Goal: Find contact information: Find contact information

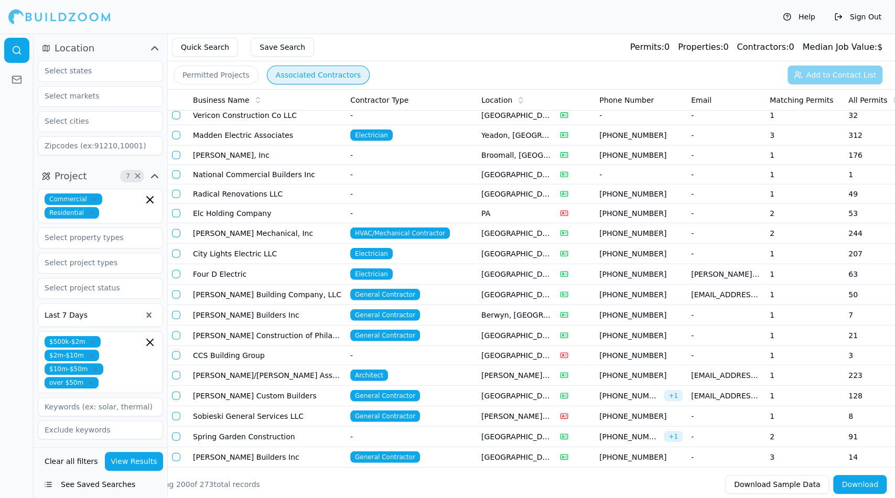
scroll to position [1843, 0]
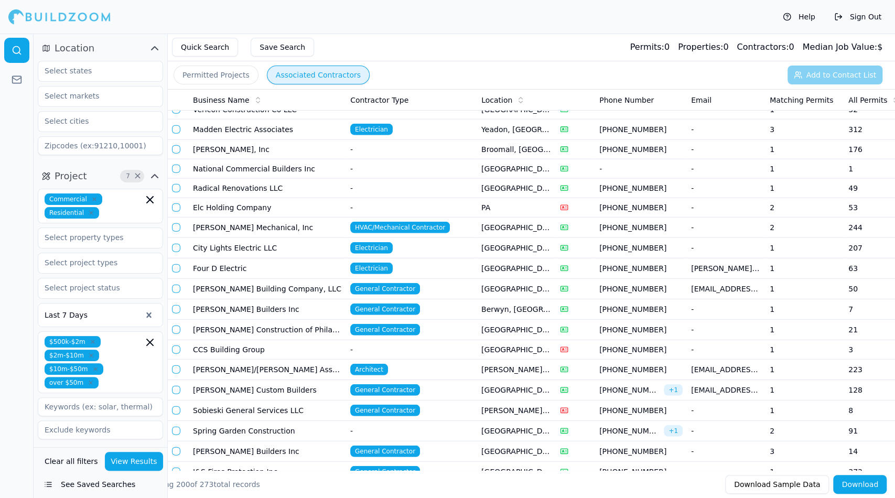
click at [237, 380] on td "[PERSON_NAME] Custom Builders" at bounding box center [267, 390] width 157 height 20
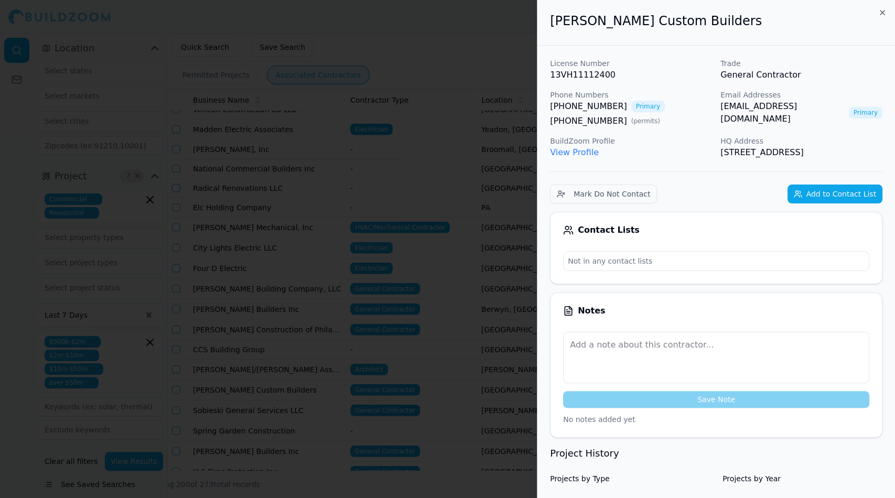
click at [562, 158] on p "View Profile" at bounding box center [631, 152] width 162 height 13
click at [567, 149] on link "View Profile" at bounding box center [574, 152] width 49 height 10
click at [457, 283] on div at bounding box center [447, 249] width 895 height 498
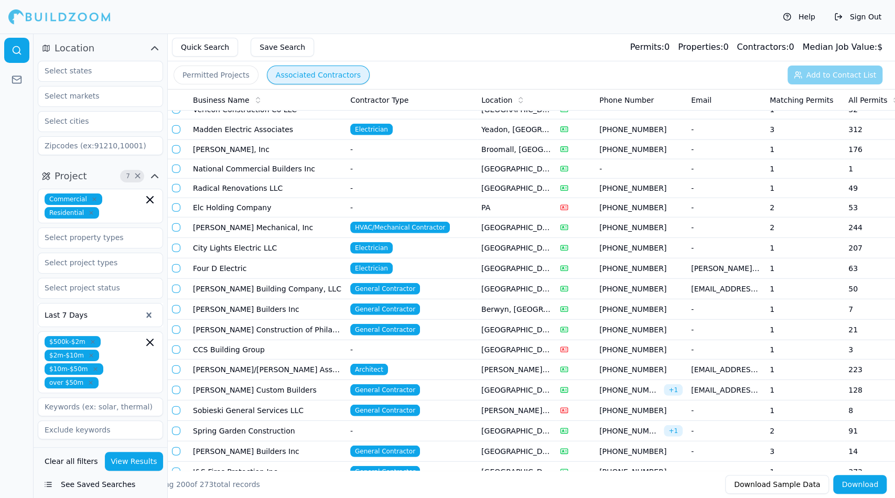
click at [294, 360] on td "[PERSON_NAME]/[PERSON_NAME] Associates, Inc" at bounding box center [267, 370] width 157 height 20
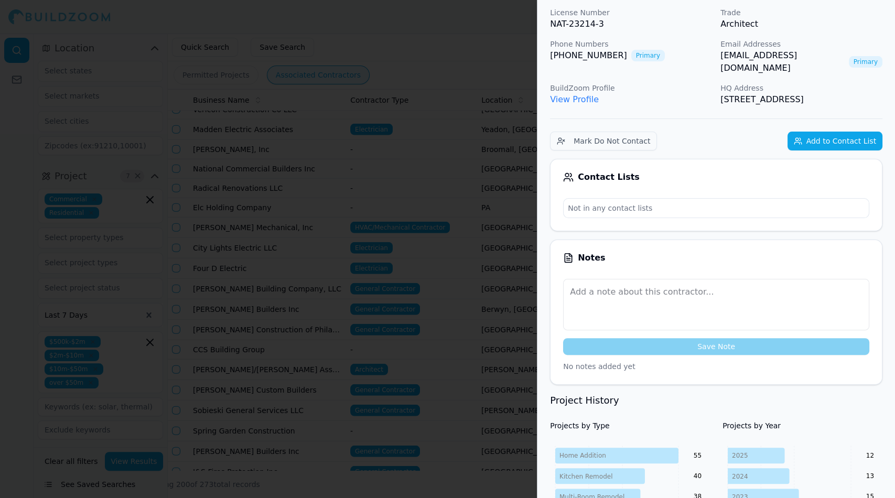
scroll to position [0, 0]
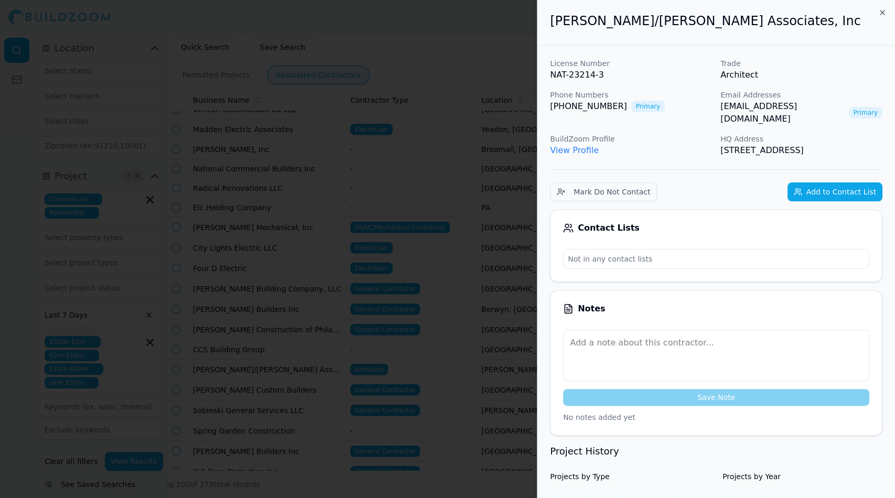
click at [584, 145] on link "View Profile" at bounding box center [574, 150] width 49 height 10
drag, startPoint x: 718, startPoint y: 106, endPoint x: 811, endPoint y: 104, distance: 93.4
click at [811, 104] on div "License Number NAT-23214-3 Trade Architect Phone Numbers [PHONE_NUMBER] Primary…" at bounding box center [716, 107] width 333 height 99
click at [462, 154] on div at bounding box center [447, 249] width 895 height 498
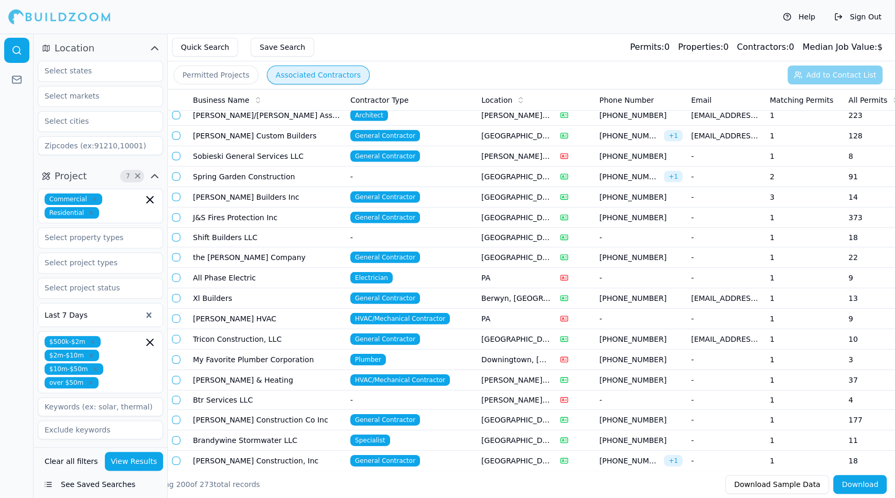
scroll to position [2097, 0]
click at [670, 193] on span "[PHONE_NUMBER]" at bounding box center [641, 198] width 83 height 10
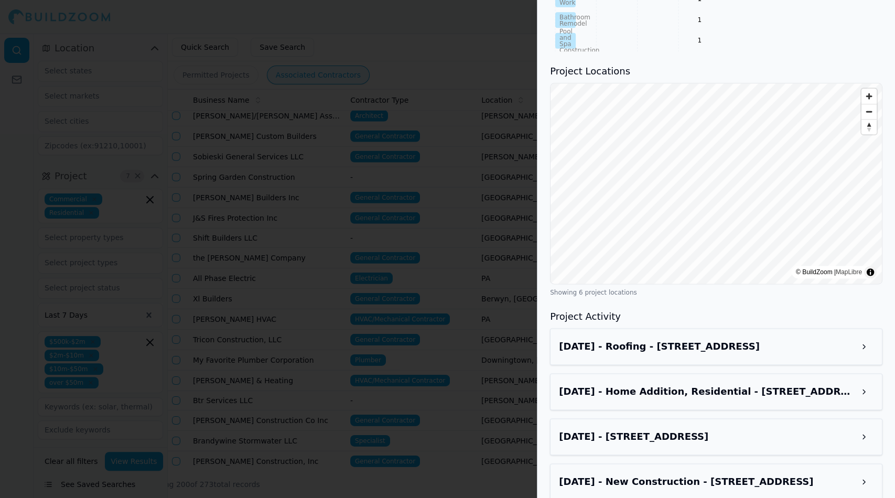
scroll to position [765, 0]
click at [487, 41] on div at bounding box center [447, 249] width 895 height 498
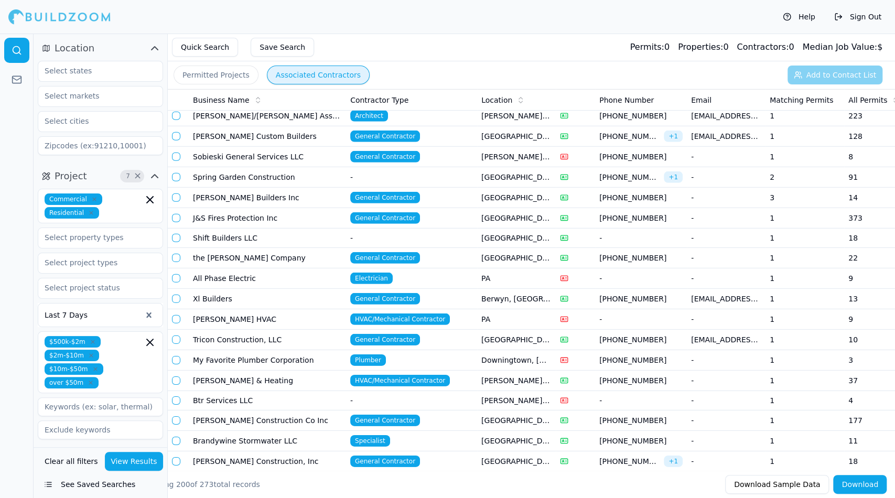
click at [266, 330] on td "Tricon Construction, LLC" at bounding box center [267, 340] width 157 height 20
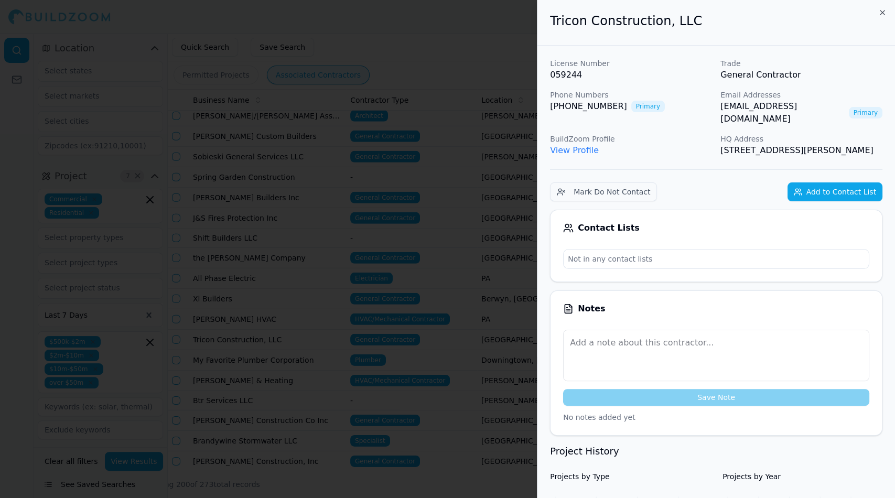
click at [584, 149] on link "View Profile" at bounding box center [574, 150] width 49 height 10
drag, startPoint x: 717, startPoint y: 104, endPoint x: 786, endPoint y: 118, distance: 70.6
click at [786, 118] on div "License Number 059244 Trade General Contractor Phone Numbers [PHONE_NUMBER] Pri…" at bounding box center [716, 107] width 333 height 99
copy link "[EMAIL_ADDRESS][DOMAIN_NAME]"
click at [484, 212] on div at bounding box center [447, 249] width 895 height 498
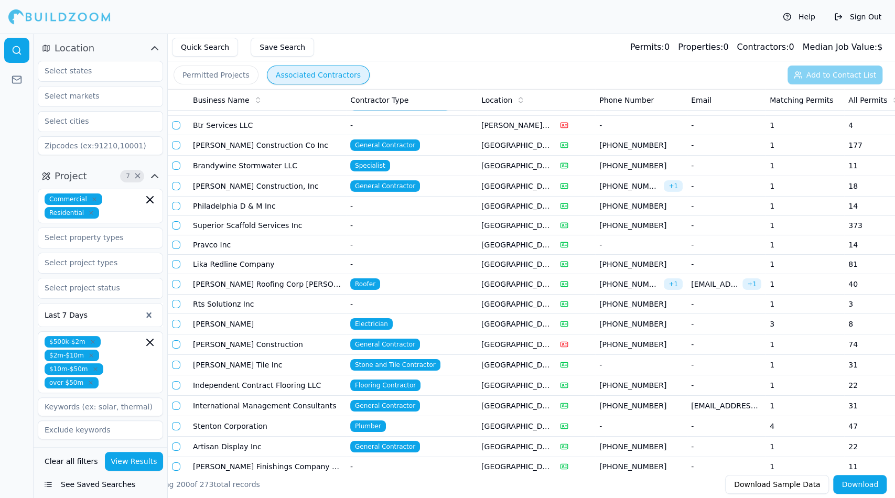
scroll to position [2373, 0]
click at [259, 176] on td "[PERSON_NAME] Construction, Inc" at bounding box center [267, 186] width 157 height 20
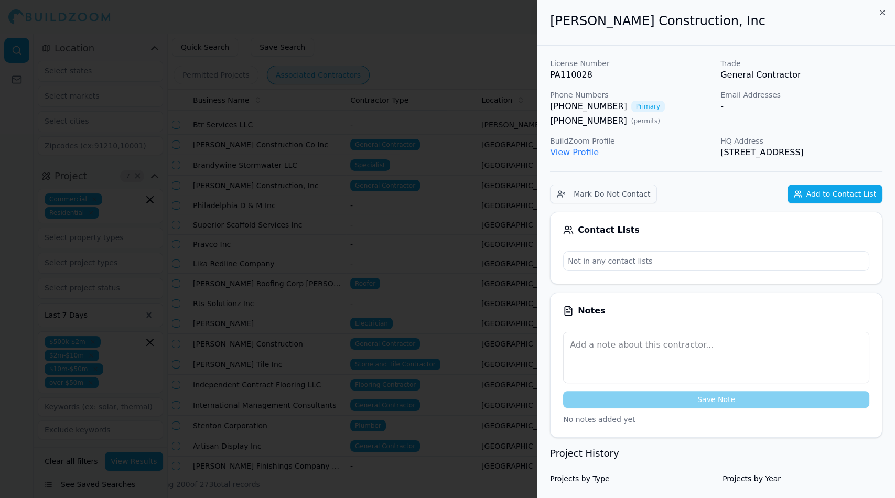
click at [572, 153] on link "View Profile" at bounding box center [574, 152] width 49 height 10
click at [404, 197] on div at bounding box center [447, 249] width 895 height 498
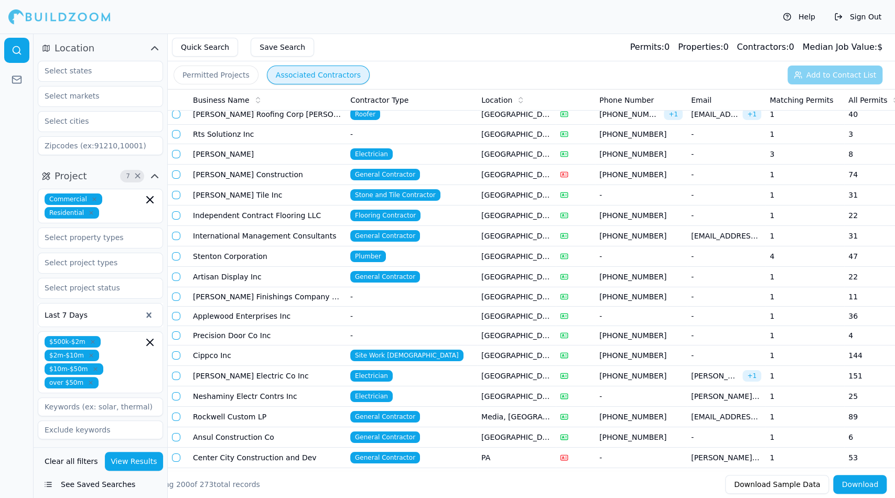
scroll to position [2554, 0]
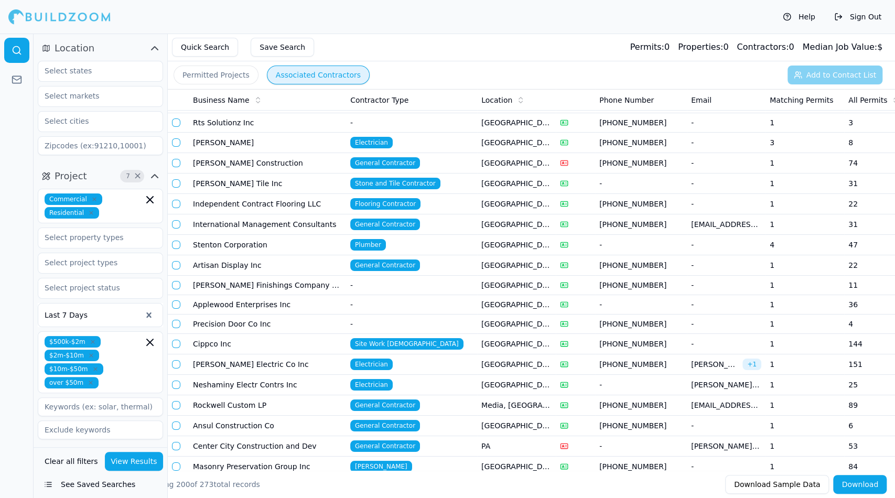
click at [297, 215] on td "International Management Consultants" at bounding box center [267, 225] width 157 height 20
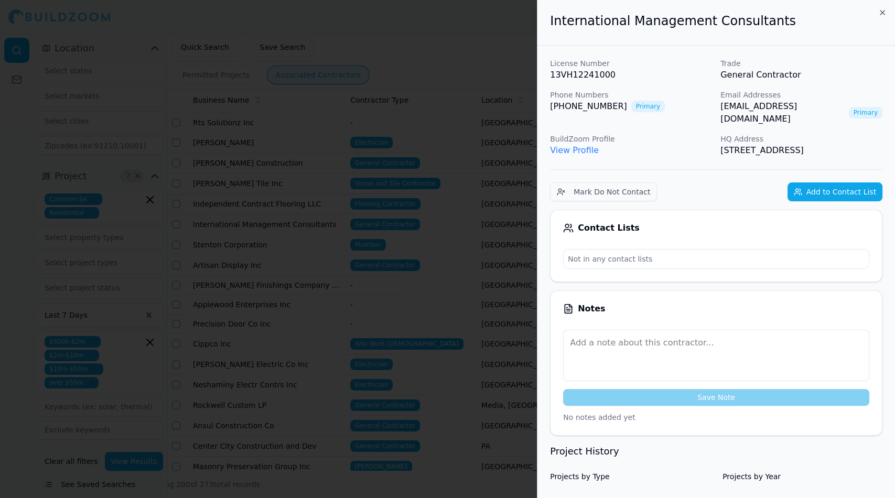
click at [570, 145] on link "View Profile" at bounding box center [574, 150] width 49 height 10
click at [789, 104] on link "[EMAIL_ADDRESS][DOMAIN_NAME]" at bounding box center [783, 112] width 124 height 25
click at [773, 120] on div "License Number 13VH12241000 Trade General Contractor Phone Numbers [PHONE_NUMBE…" at bounding box center [716, 107] width 333 height 99
drag, startPoint x: 826, startPoint y: 104, endPoint x: 719, endPoint y: 111, distance: 107.3
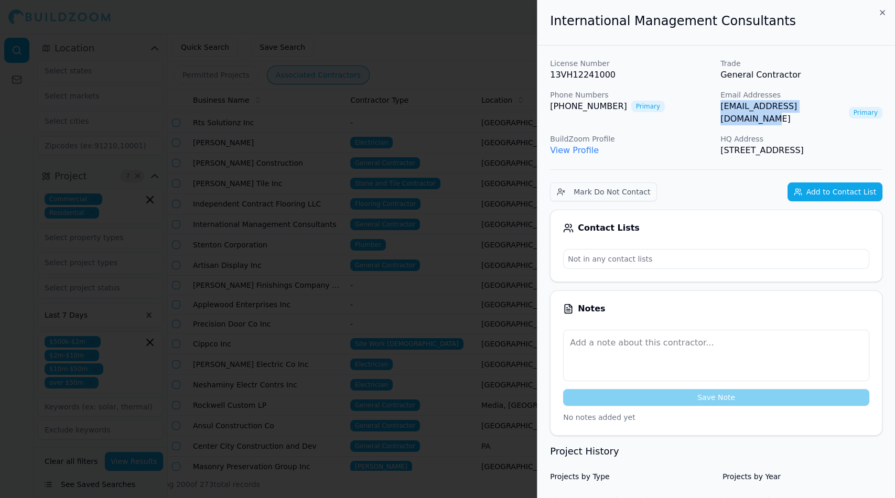
click at [719, 111] on div "License Number 13VH12241000 Trade General Contractor Phone Numbers [PHONE_NUMBE…" at bounding box center [716, 107] width 333 height 99
copy link "[EMAIL_ADDRESS][DOMAIN_NAME]"
click at [385, 35] on div at bounding box center [447, 249] width 895 height 498
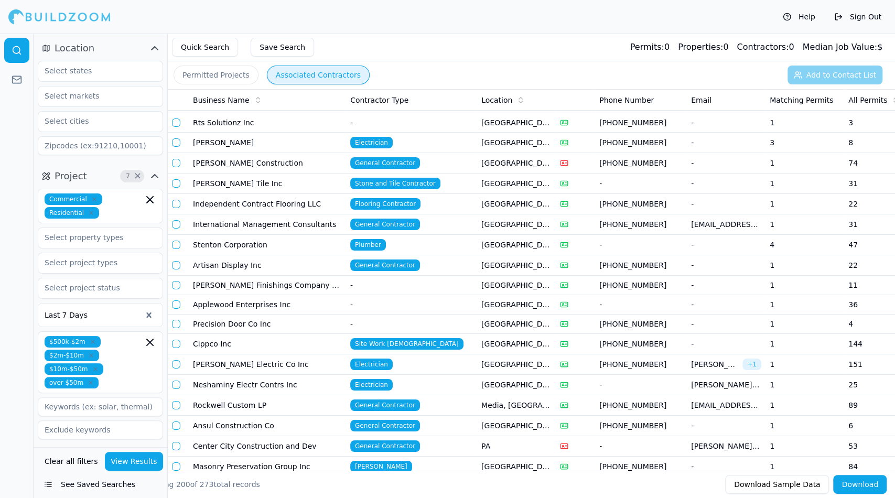
click at [226, 396] on td "Rockwell Custom LP" at bounding box center [267, 406] width 157 height 20
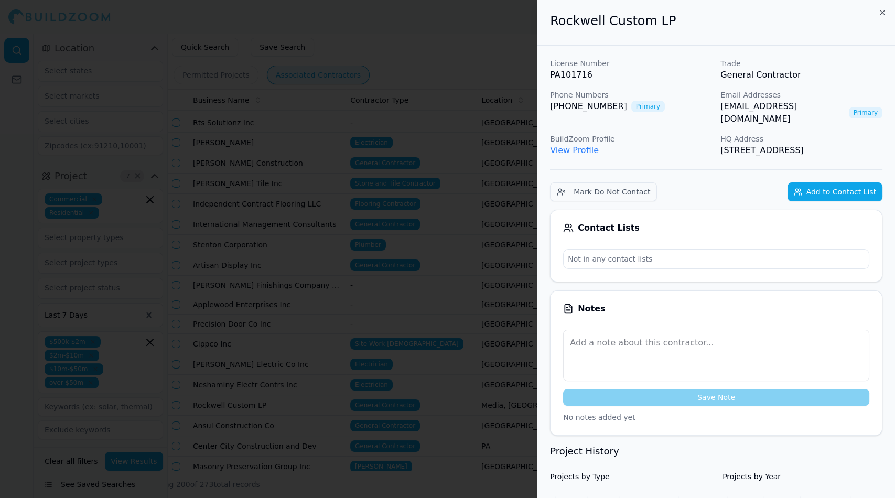
click at [572, 145] on link "View Profile" at bounding box center [574, 150] width 49 height 10
